Goal: Check status: Check status

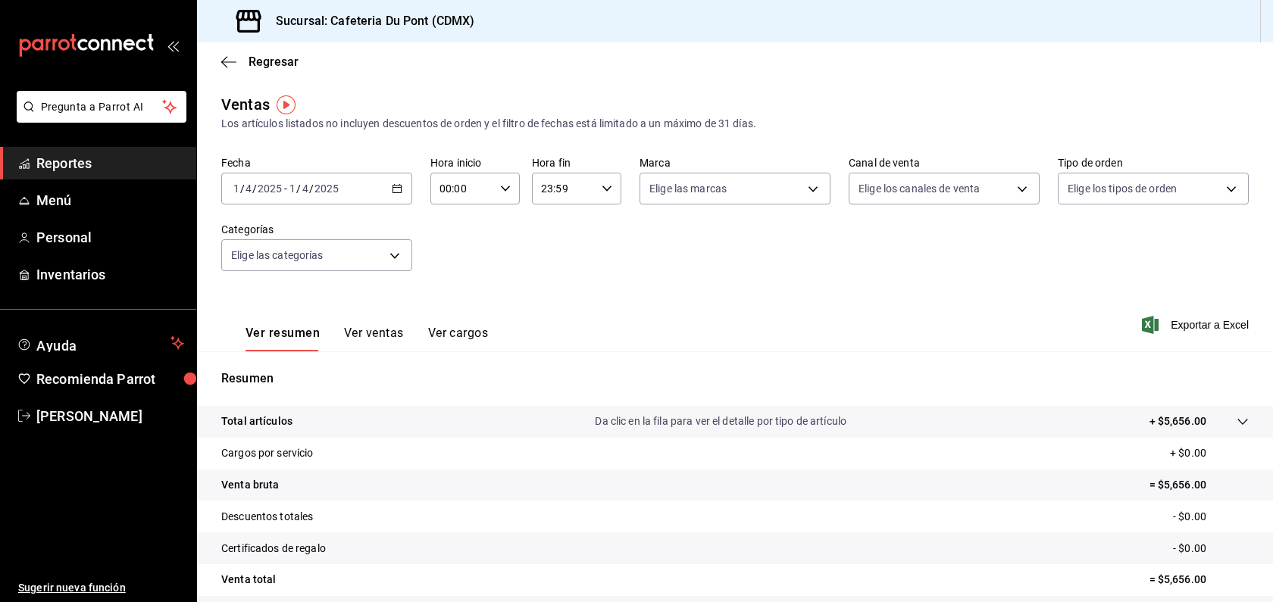
click at [321, 197] on div "[DATE] [DATE] - [DATE] [DATE]" at bounding box center [316, 189] width 191 height 32
click at [296, 243] on li "Hoy" at bounding box center [293, 234] width 142 height 34
click at [383, 333] on button "Ver ventas" at bounding box center [374, 339] width 60 height 26
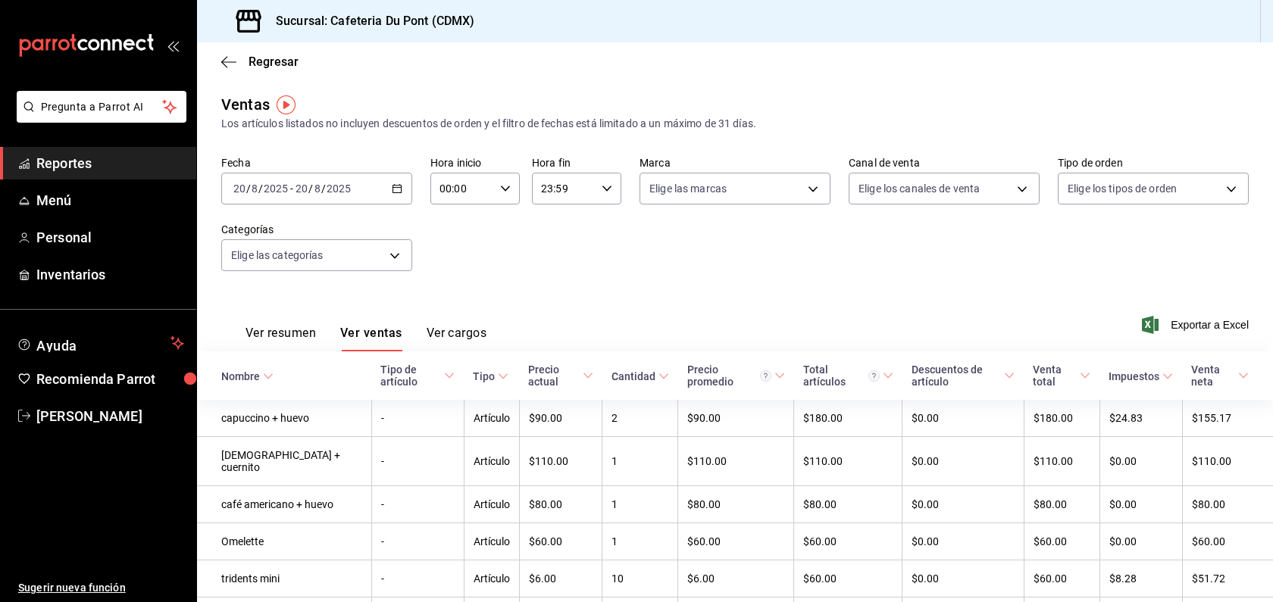
click at [339, 165] on label "Fecha" at bounding box center [316, 163] width 191 height 11
click at [337, 189] on input "2025" at bounding box center [339, 189] width 26 height 12
click at [289, 267] on span "Ayer" at bounding box center [292, 269] width 117 height 16
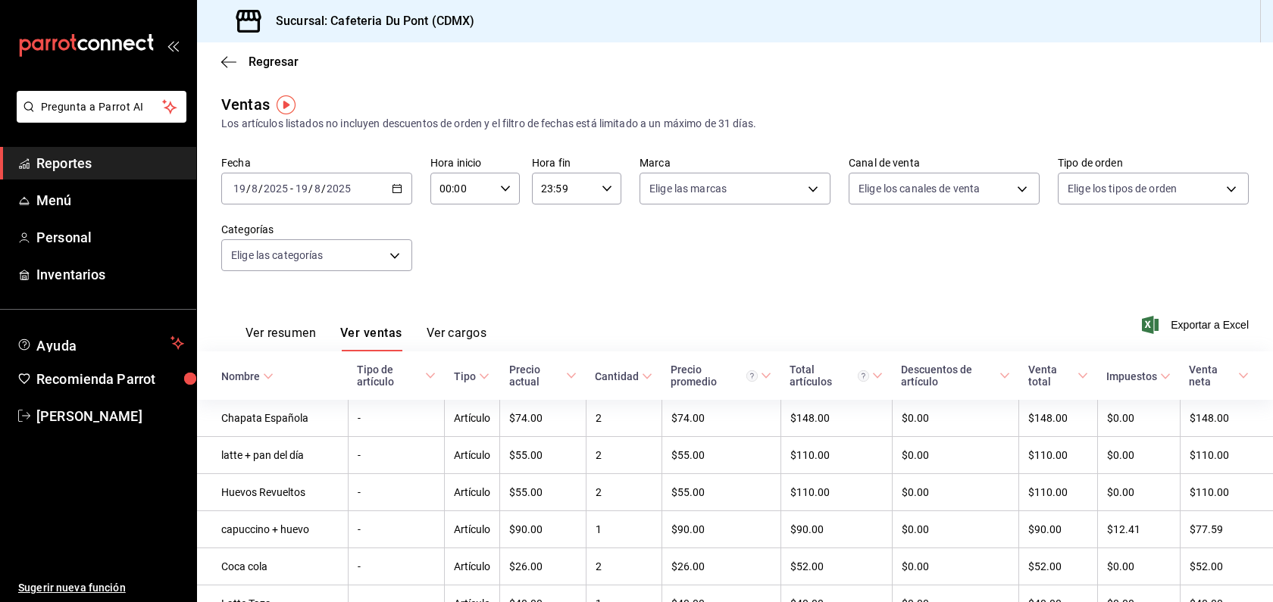
click at [293, 333] on button "Ver resumen" at bounding box center [280, 339] width 70 height 26
